Goal: Information Seeking & Learning: Learn about a topic

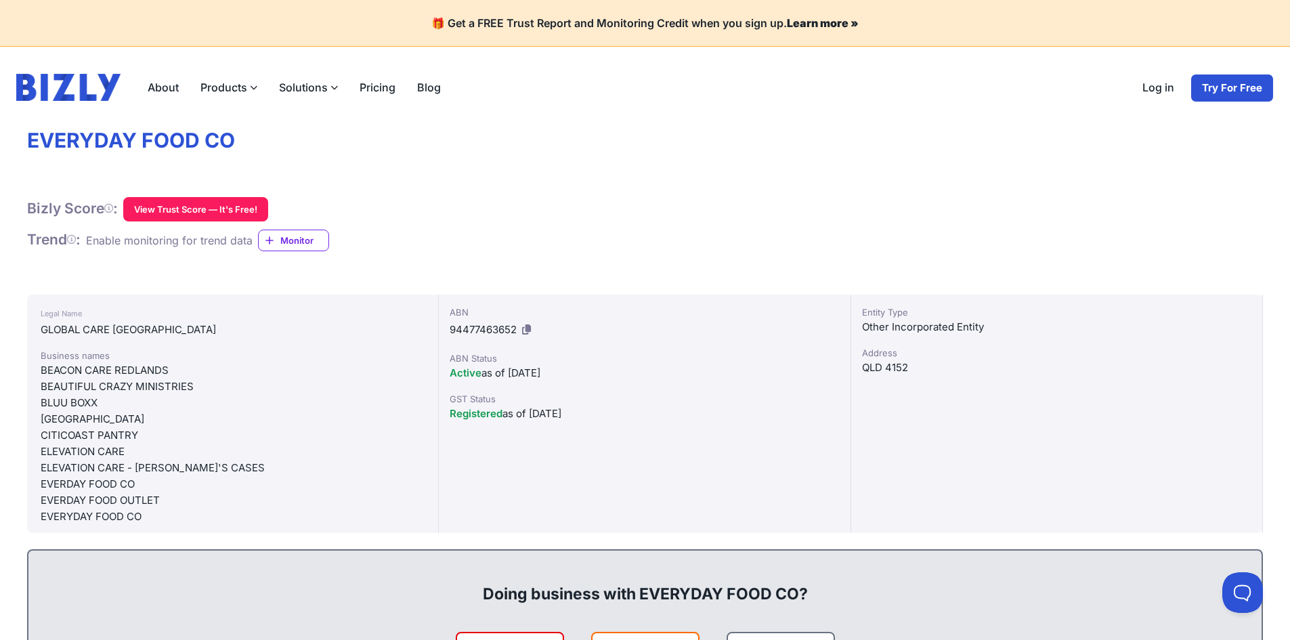
scroll to position [203, 0]
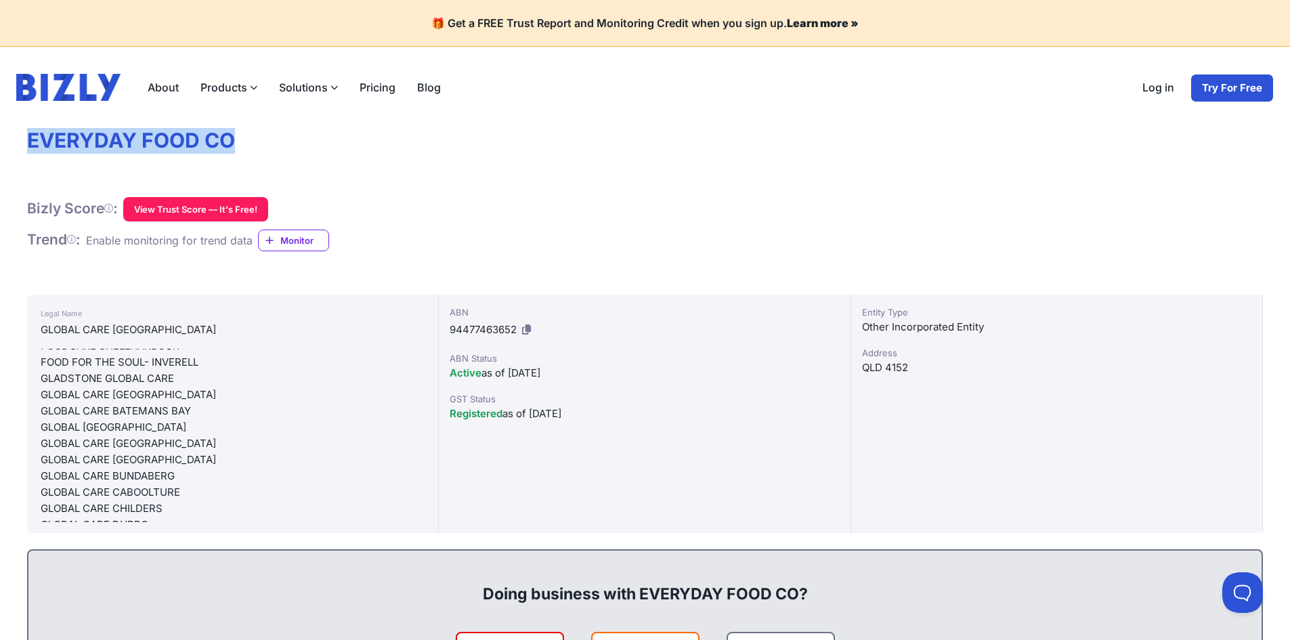
drag, startPoint x: 24, startPoint y: 134, endPoint x: 292, endPoint y: 134, distance: 267.4
copy h1 "EVERYDAY FOOD CO"
